Goal: Contribute content: Add original content to the website for others to see

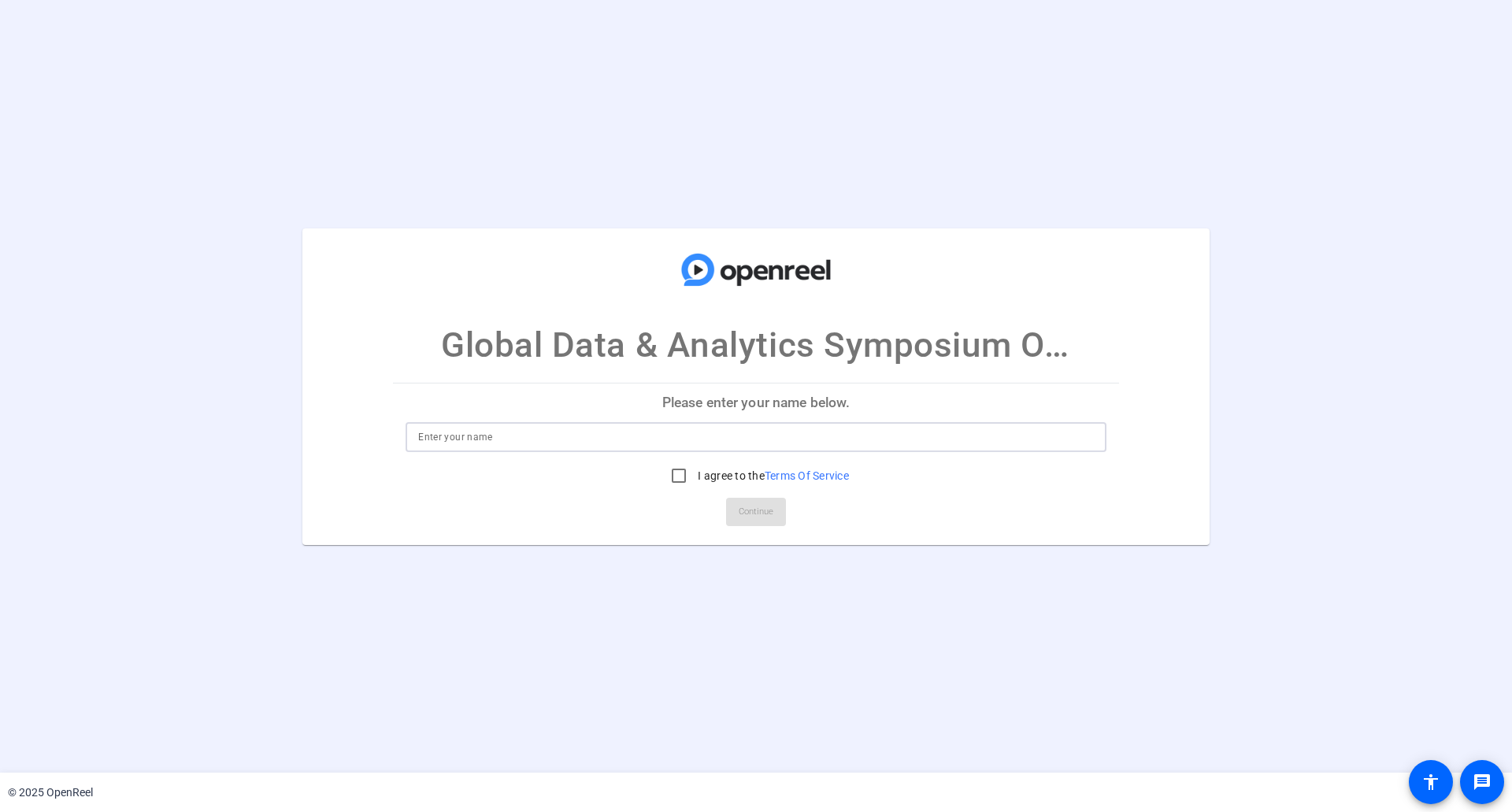
click at [472, 435] on input at bounding box center [756, 436] width 675 height 19
type input "[PERSON_NAME]"
click at [682, 475] on input "I agree to the Terms Of Service" at bounding box center [678, 475] width 31 height 31
checkbox input "true"
click at [759, 510] on span "Continue" at bounding box center [755, 512] width 34 height 24
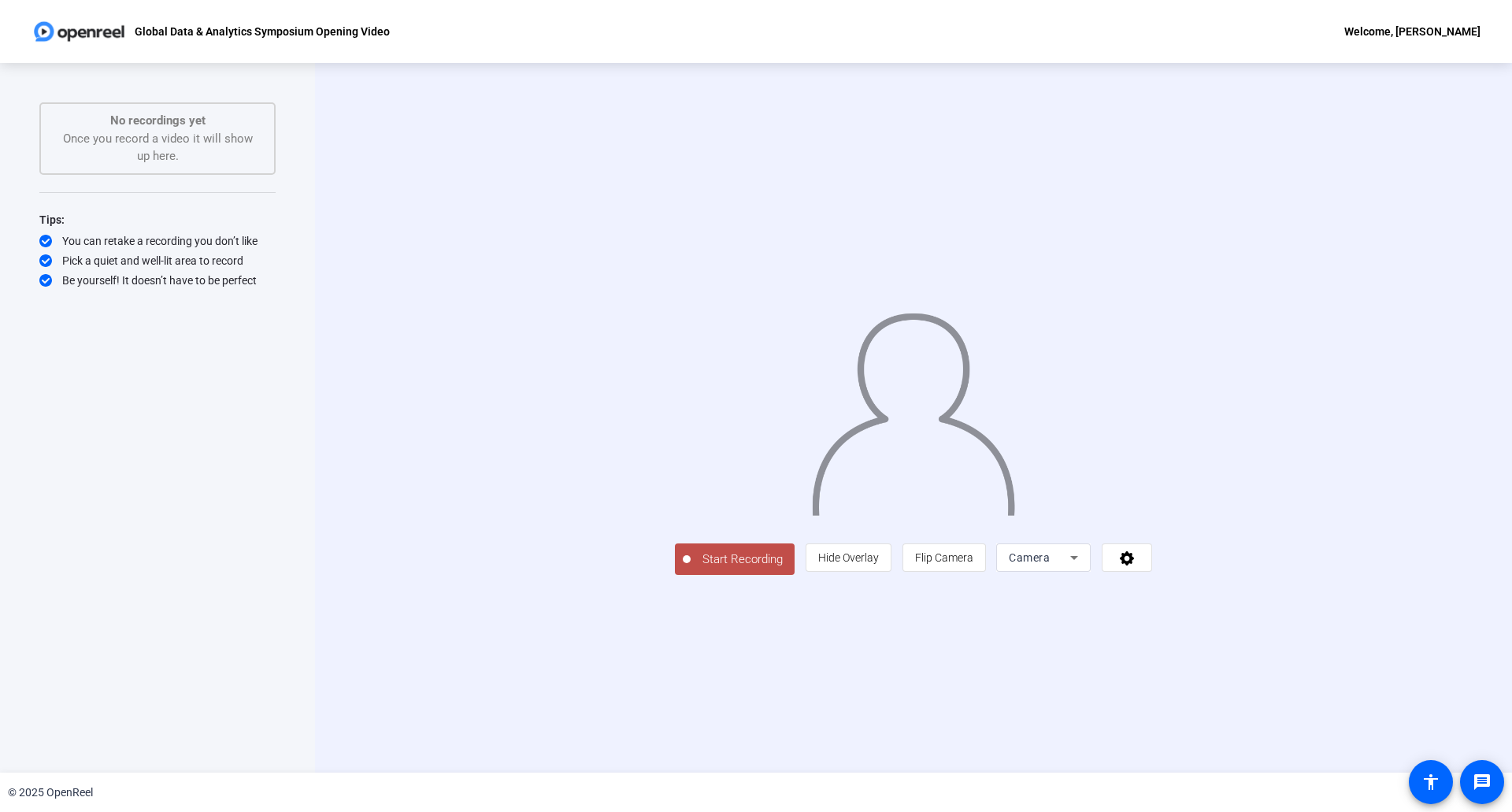
click at [690, 568] on span "Start Recording" at bounding box center [742, 559] width 104 height 18
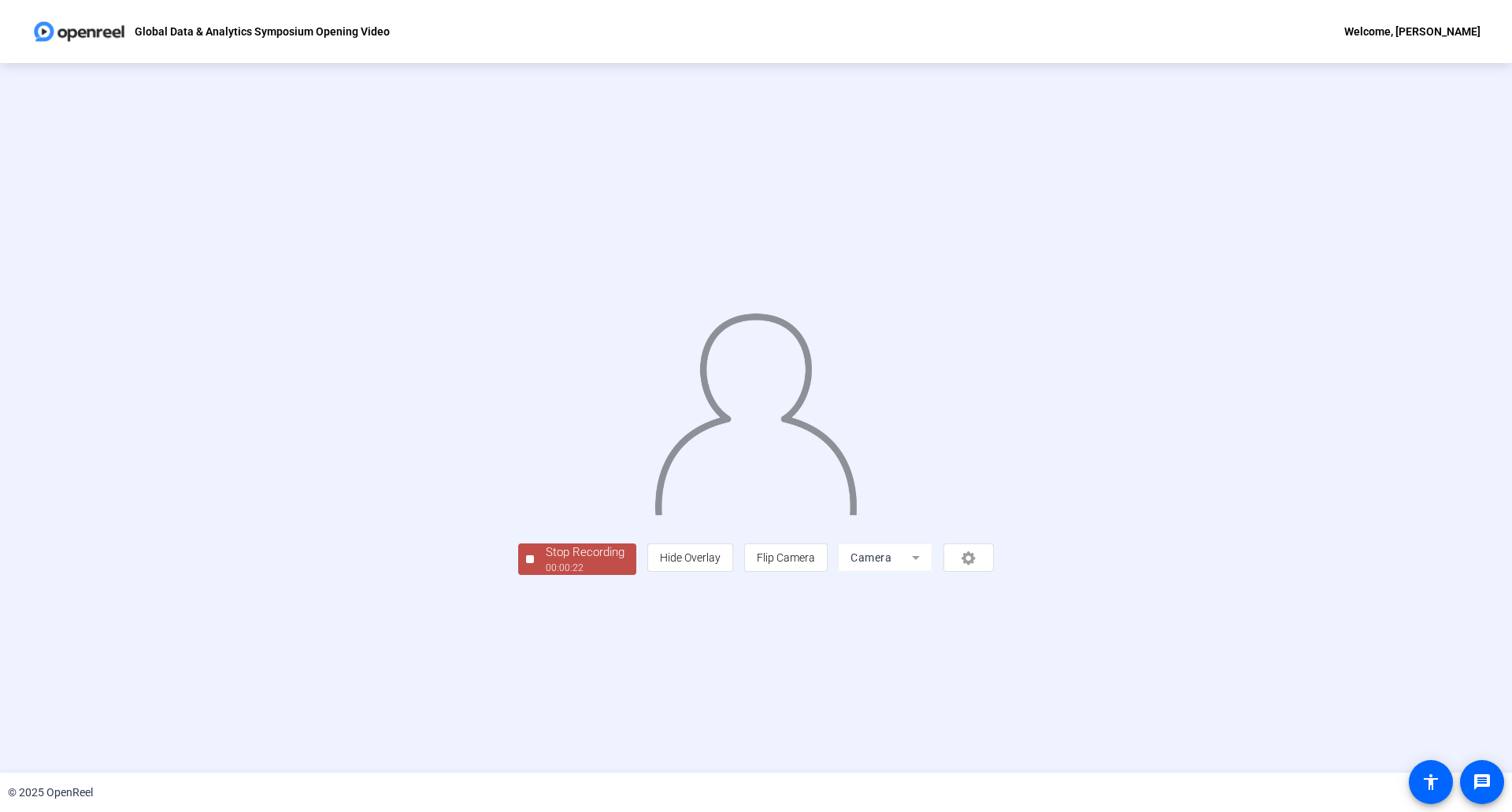
click at [546, 574] on div "00:00:22" at bounding box center [585, 568] width 79 height 14
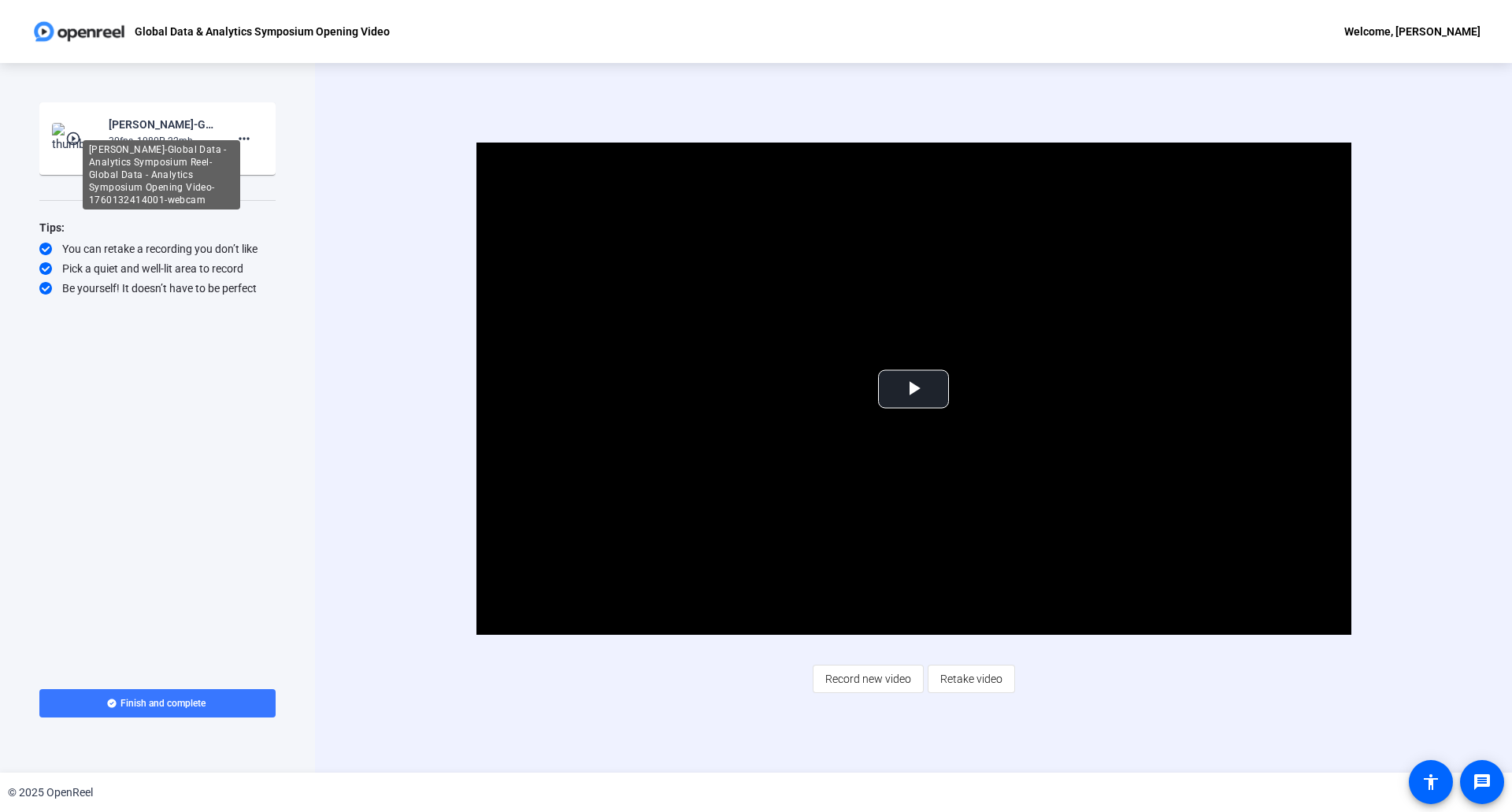
click at [164, 140] on div "Camila Serna-Global Data - Analytics Symposium Reel-Global Data - Analytics Sym…" at bounding box center [161, 175] width 157 height 70
click at [162, 121] on div "Camila Serna-Global Data - Analytics Symposium Reel-Global Data - Analytics Sym…" at bounding box center [161, 124] width 105 height 19
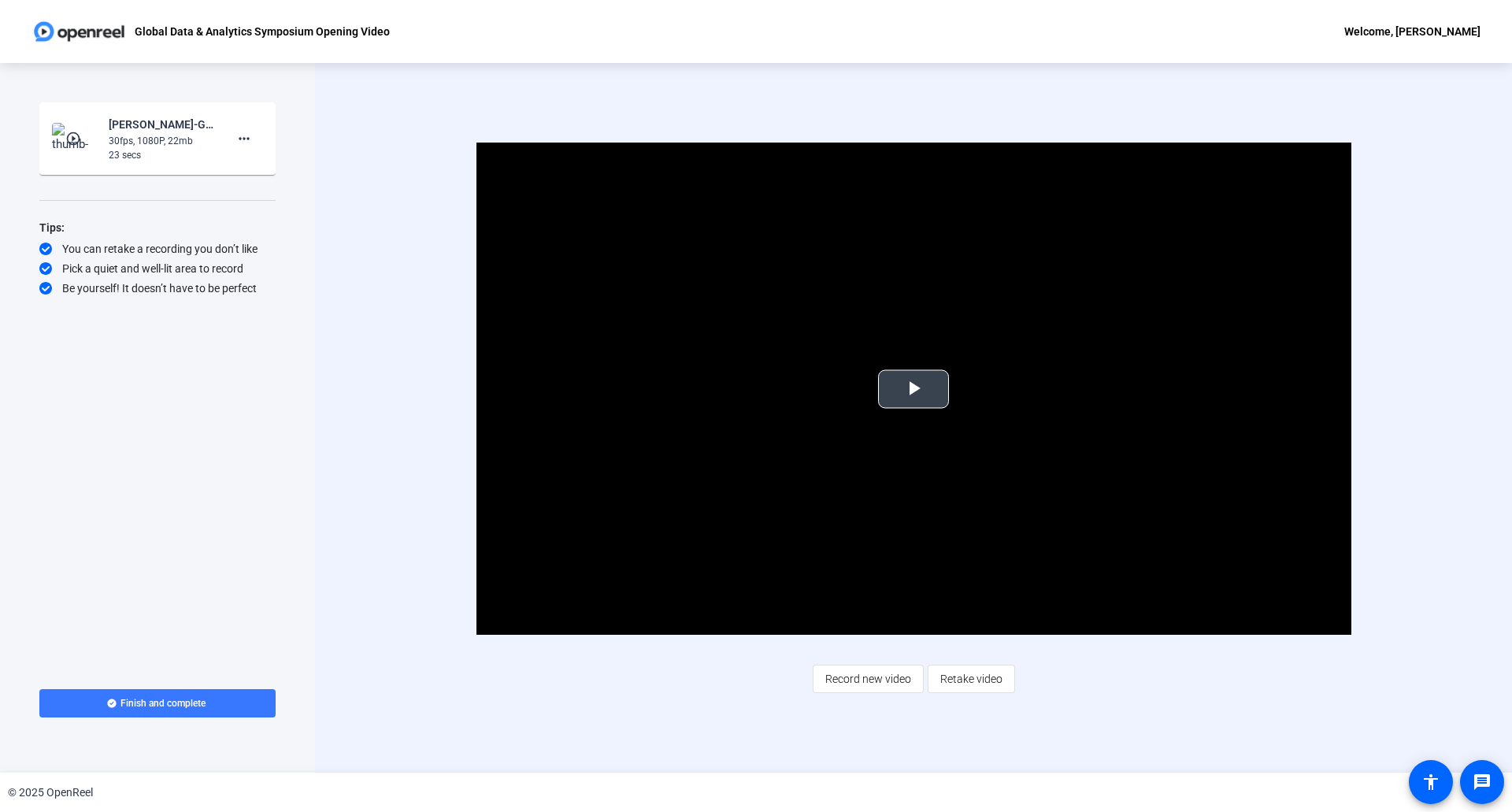
click at [913, 389] on span "Video Player" at bounding box center [913, 389] width 0 height 0
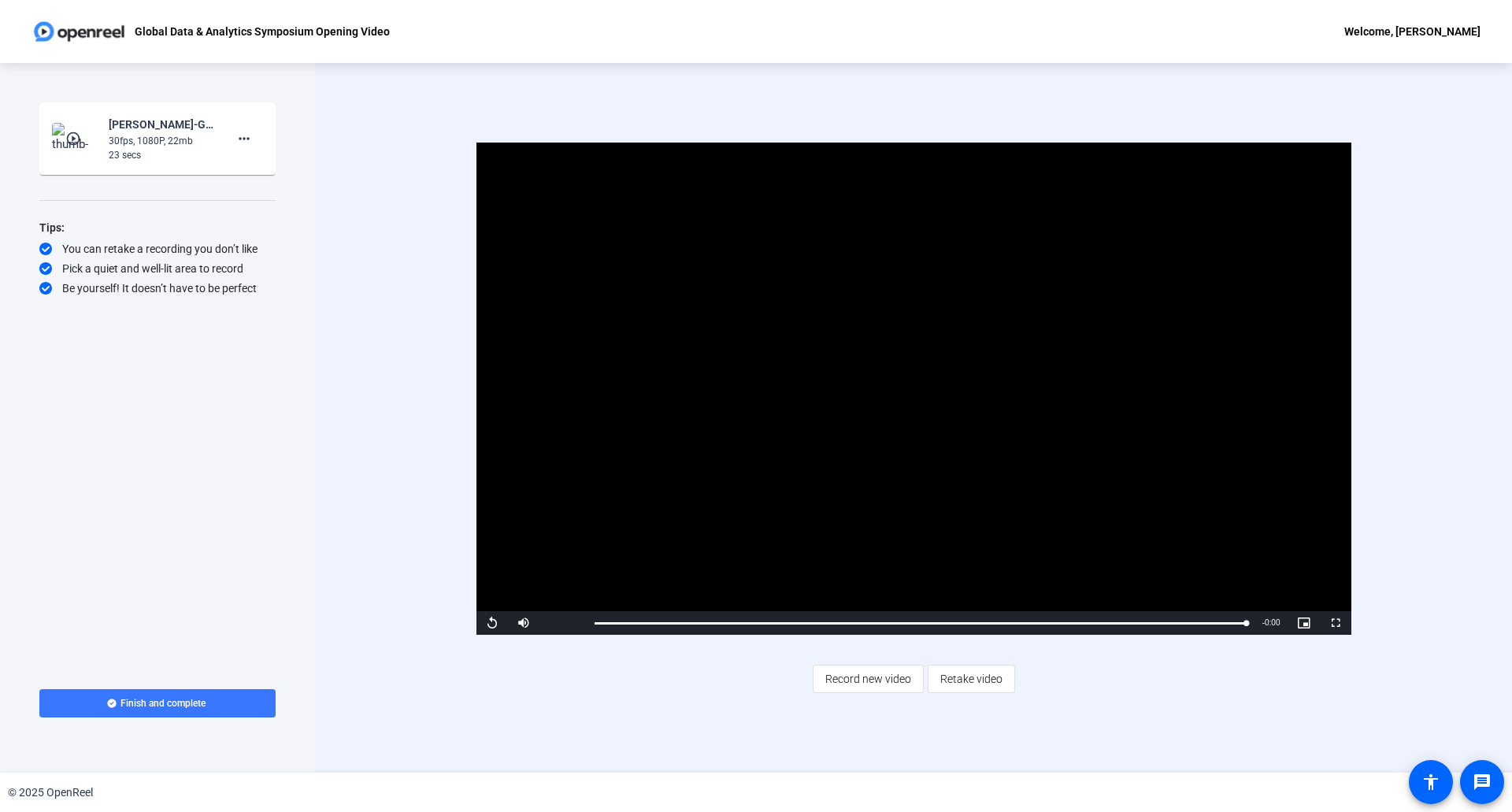
click at [804, 742] on div "Video Player is loading. Play Video Replay Mute Current Time 0:22 / Duration 0:…" at bounding box center [913, 417] width 1197 height 709
click at [944, 677] on span "Retake video" at bounding box center [970, 678] width 62 height 29
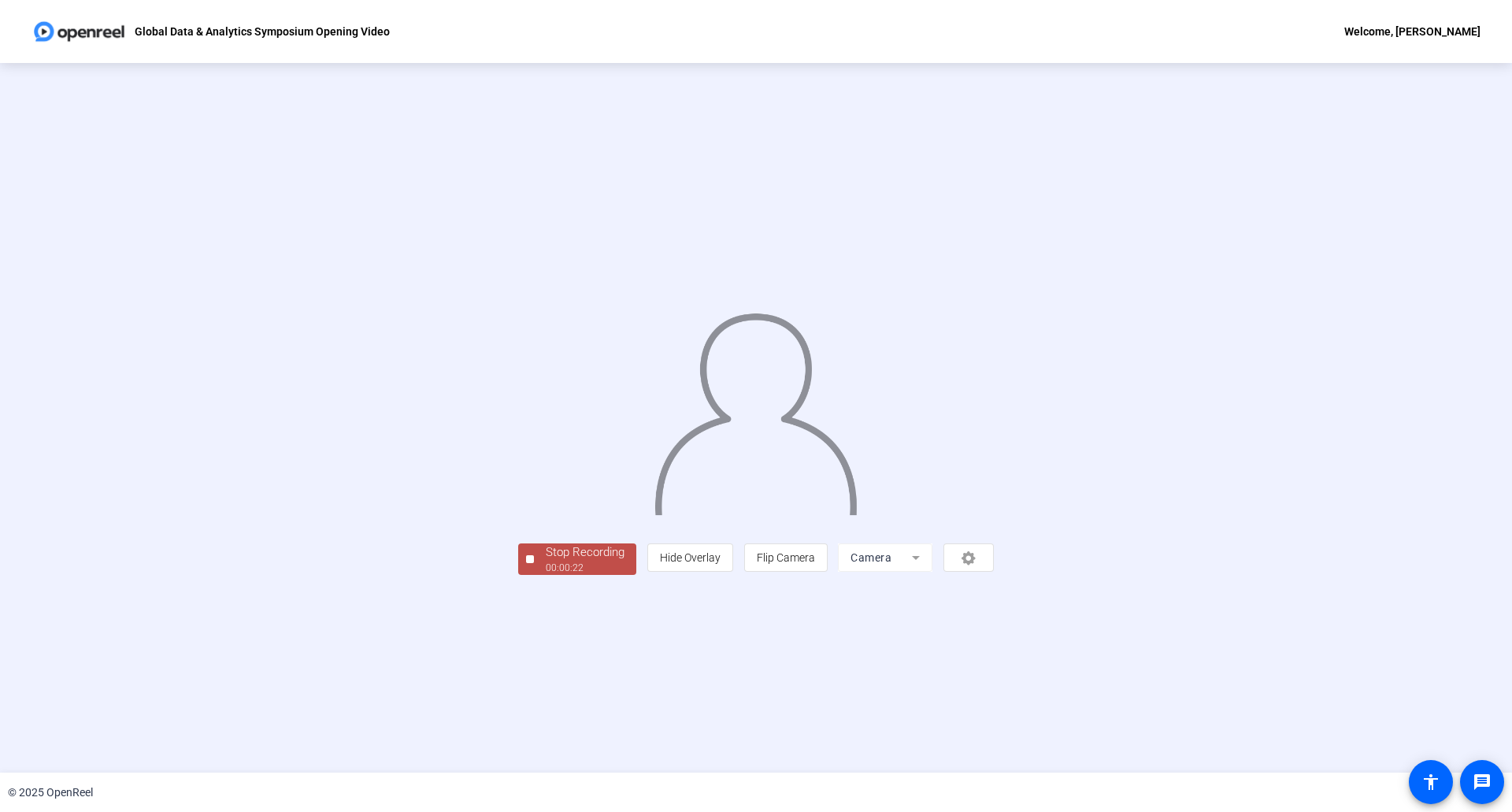
click at [546, 562] on div "Stop Recording" at bounding box center [585, 552] width 79 height 18
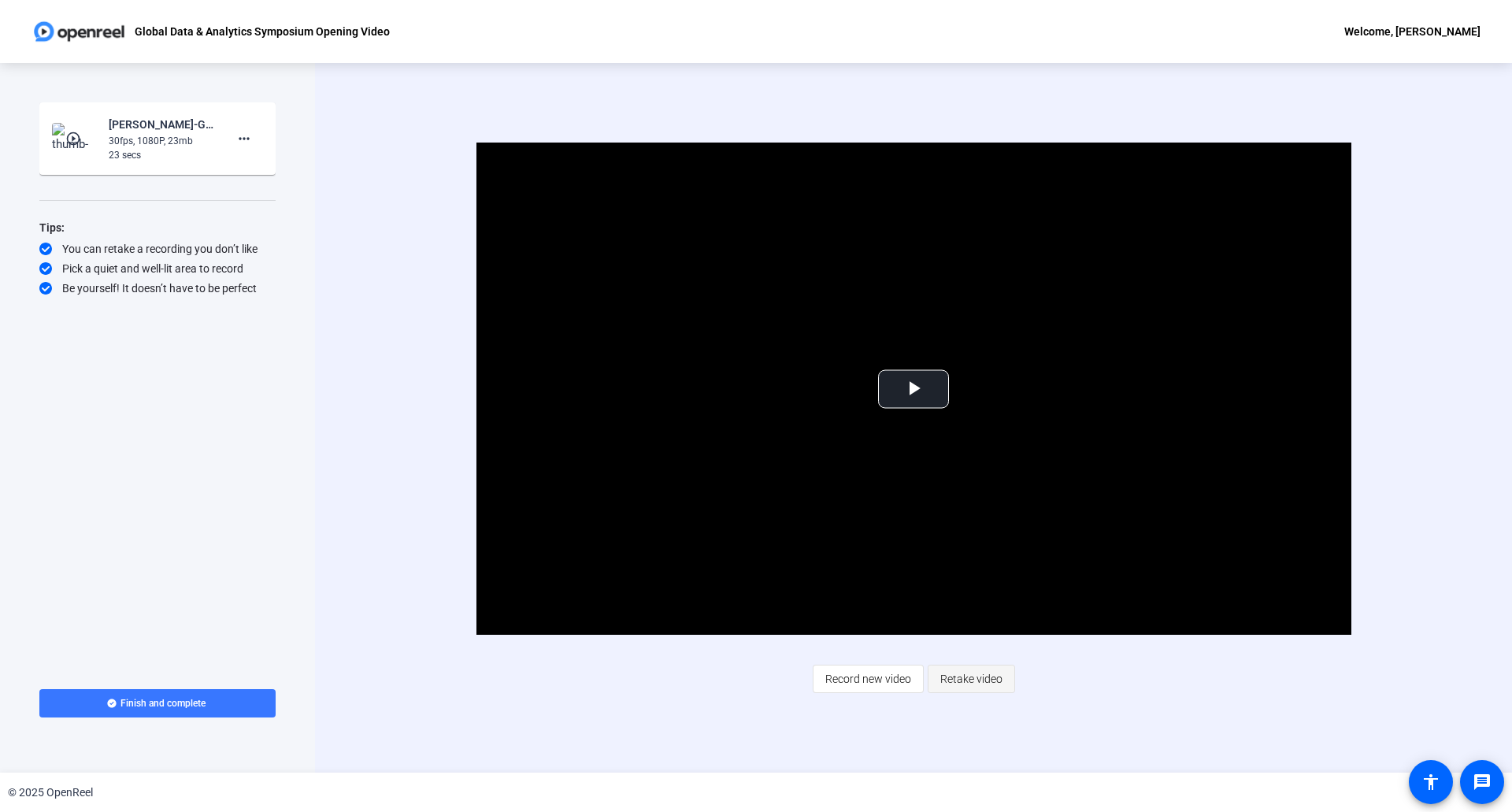
click at [973, 679] on span "Retake video" at bounding box center [970, 678] width 62 height 29
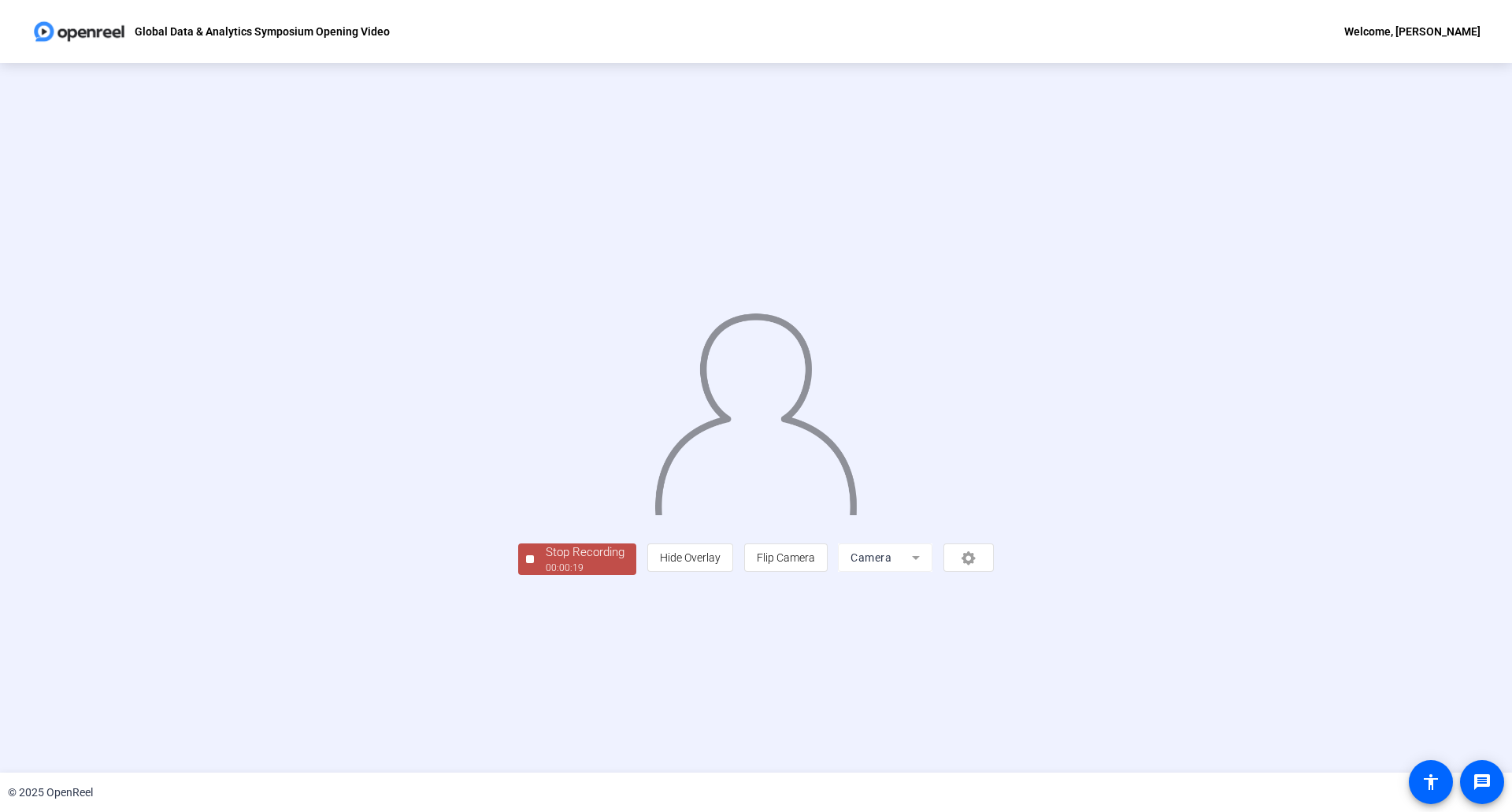
click at [546, 574] on div "00:00:19" at bounding box center [585, 568] width 79 height 14
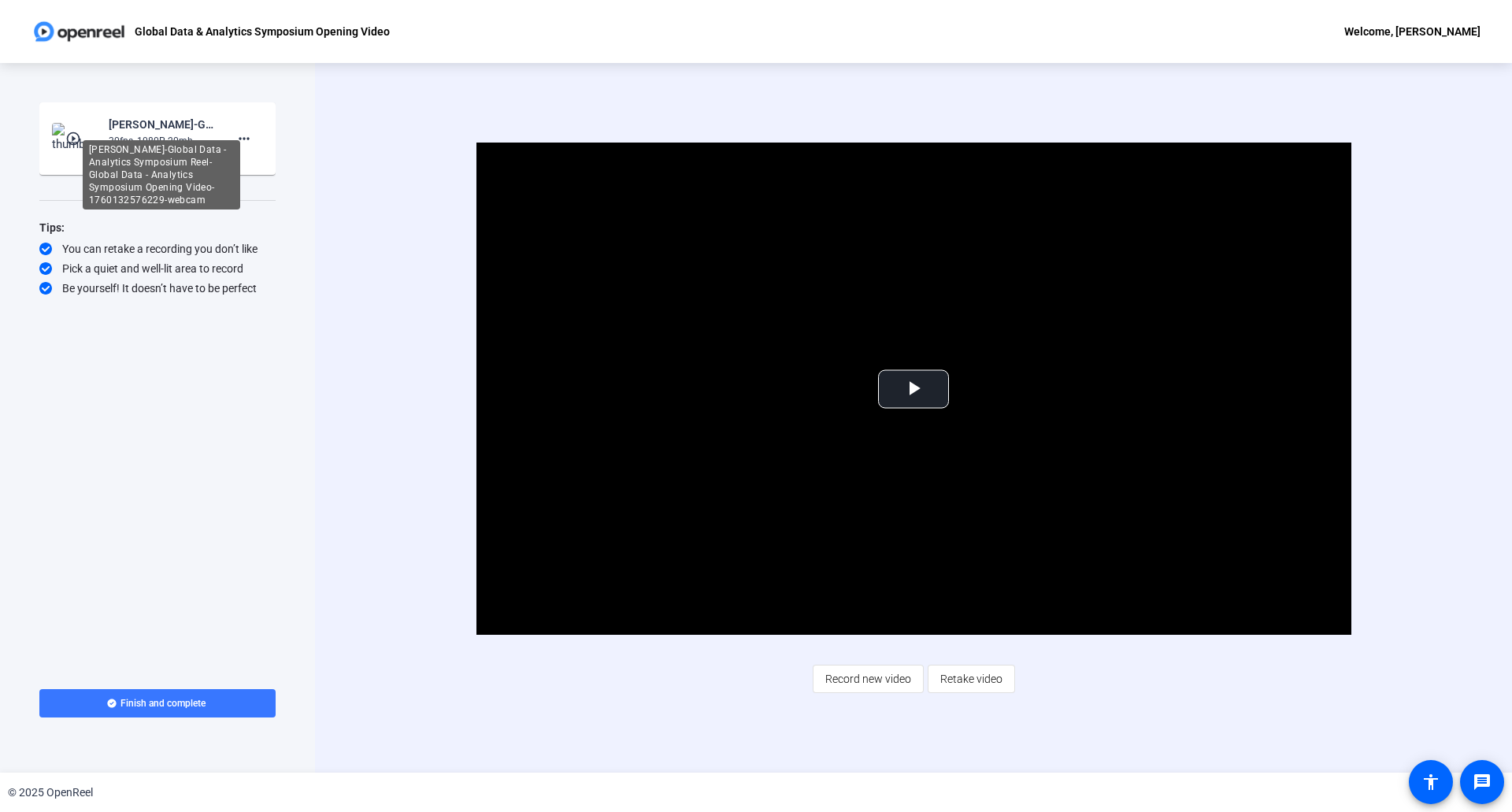
click at [165, 126] on div "Camila Serna-Global Data - Analytics Symposium Reel-Global Data - Analytics Sym…" at bounding box center [161, 124] width 105 height 19
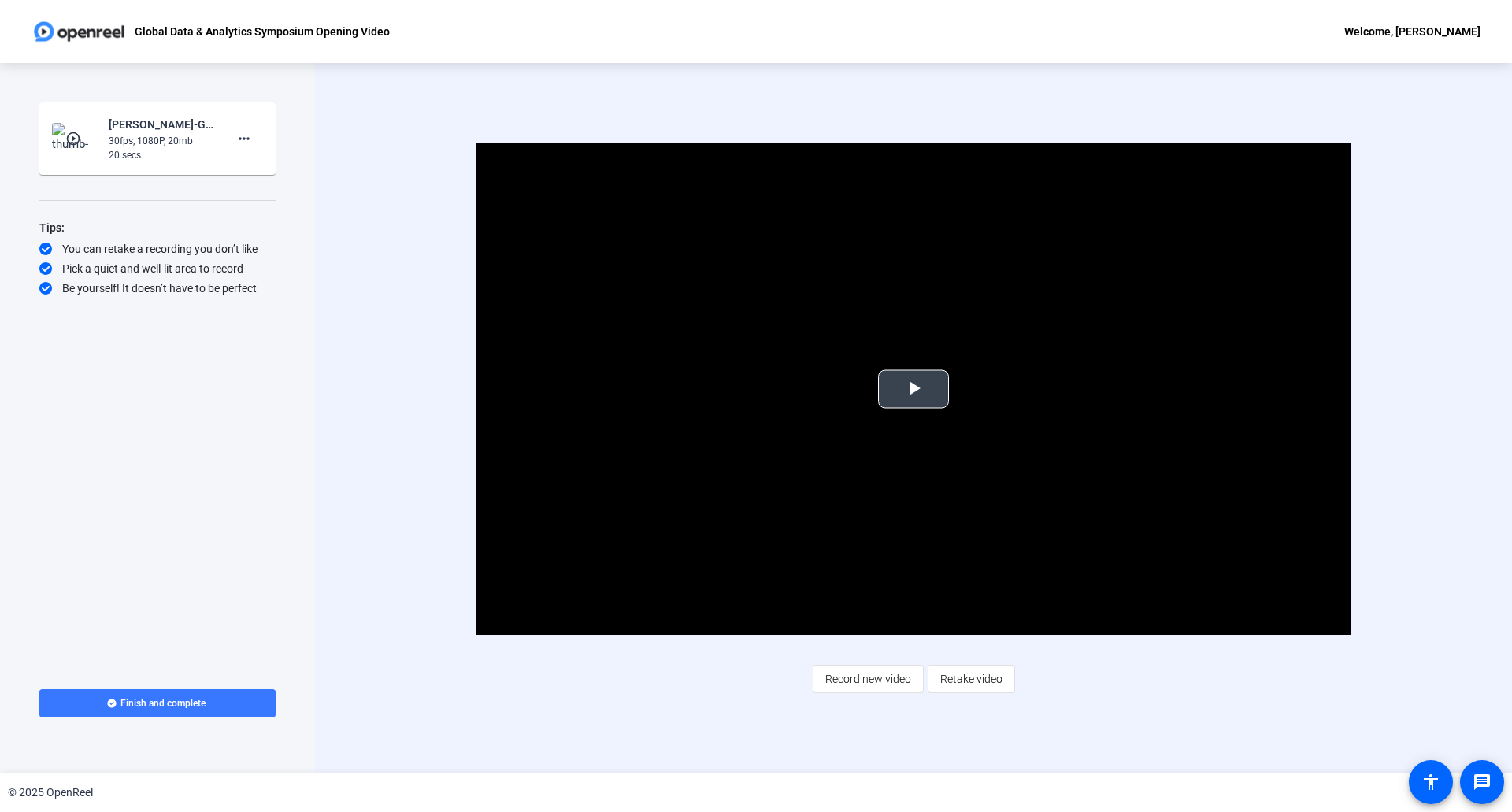
click at [913, 389] on span "Video Player" at bounding box center [913, 389] width 0 height 0
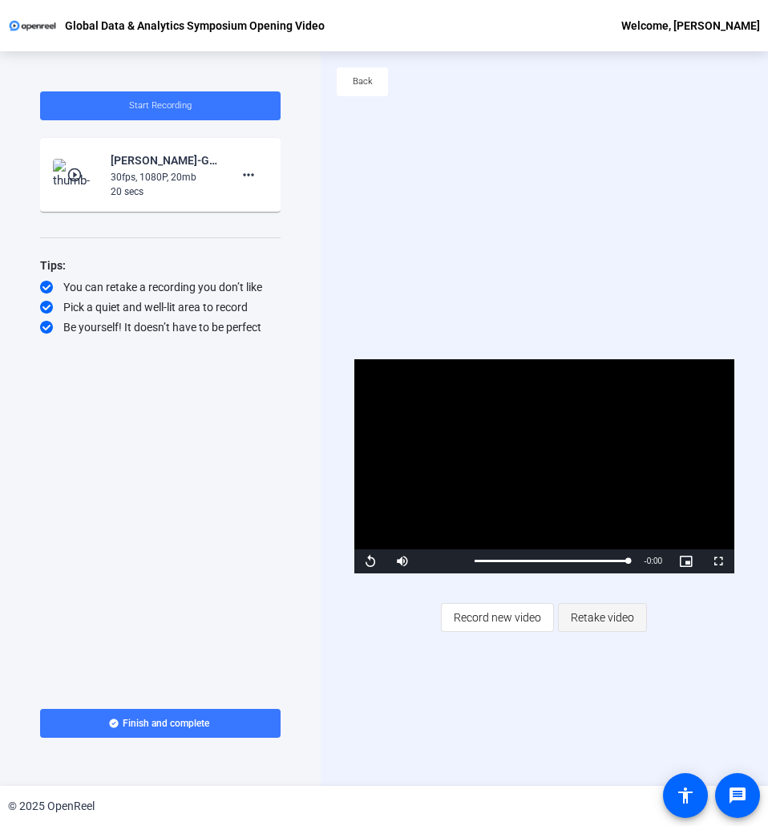
click at [611, 615] on span "Retake video" at bounding box center [602, 617] width 63 height 30
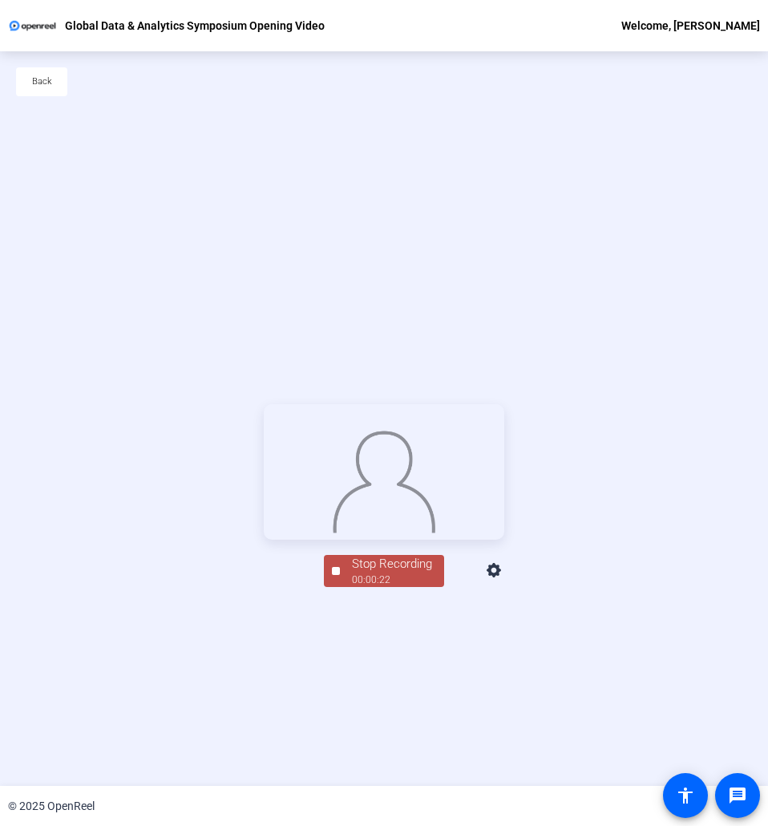
click at [361, 587] on div "00:00:22" at bounding box center [392, 580] width 80 height 14
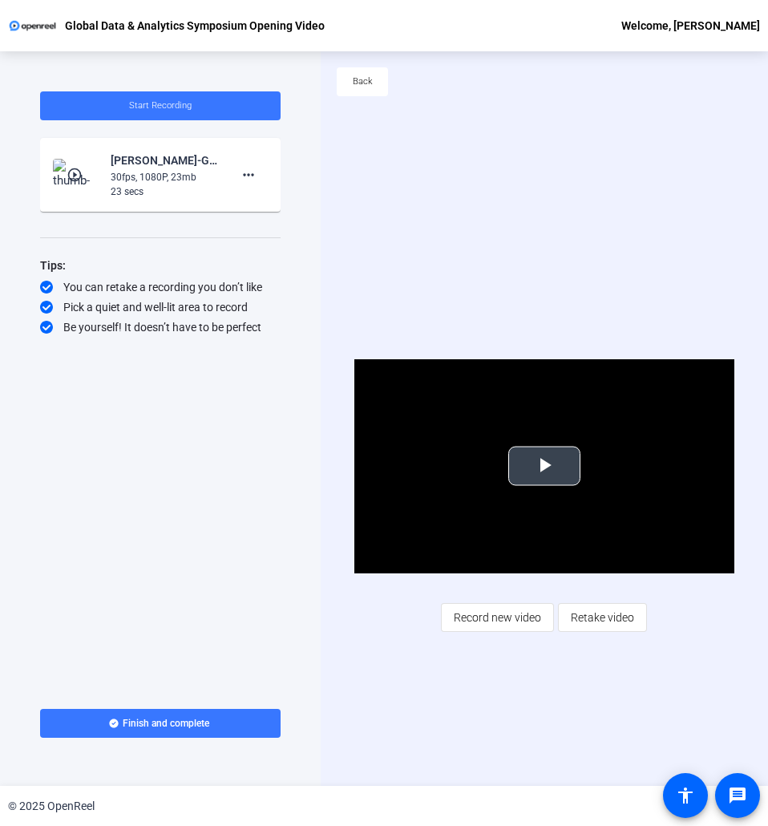
click at [544, 466] on span "Video Player" at bounding box center [544, 466] width 0 height 0
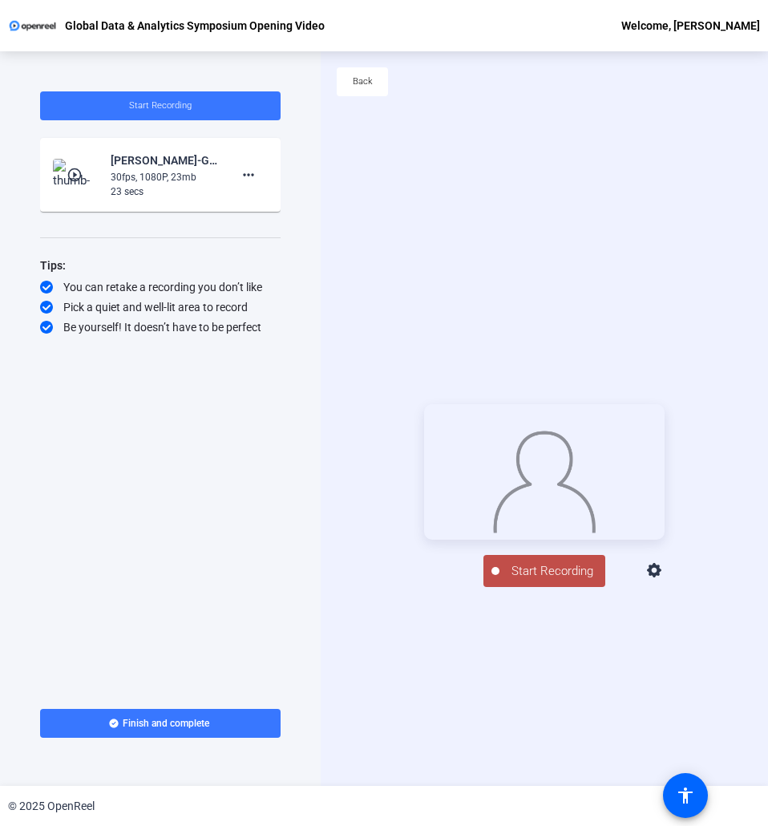
click at [552, 581] on span "Start Recording" at bounding box center [553, 571] width 106 height 18
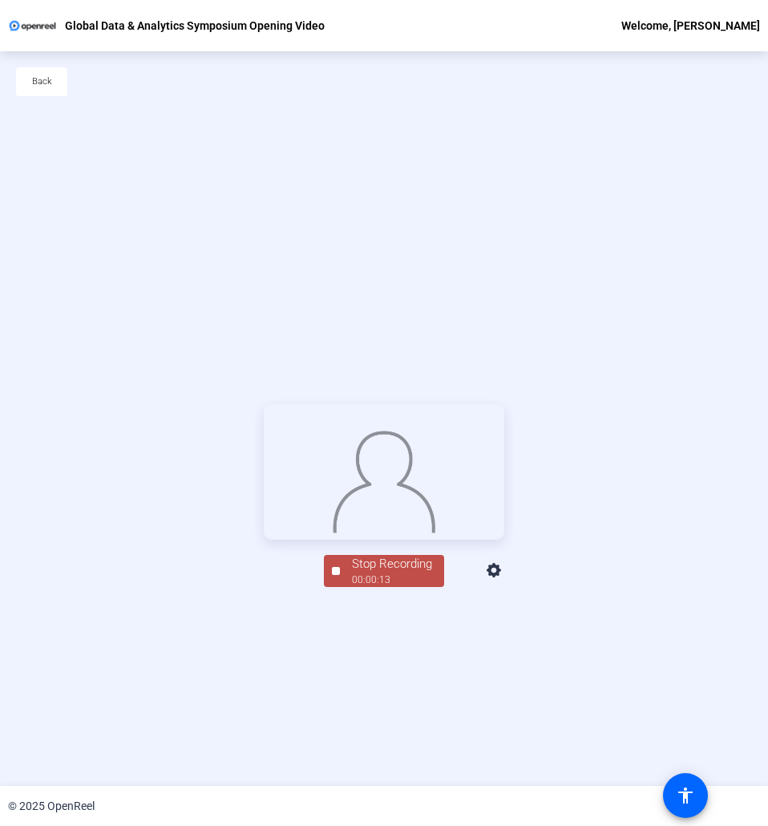
click at [364, 573] on div "Stop Recording" at bounding box center [392, 564] width 80 height 18
